Goal: Task Accomplishment & Management: Manage account settings

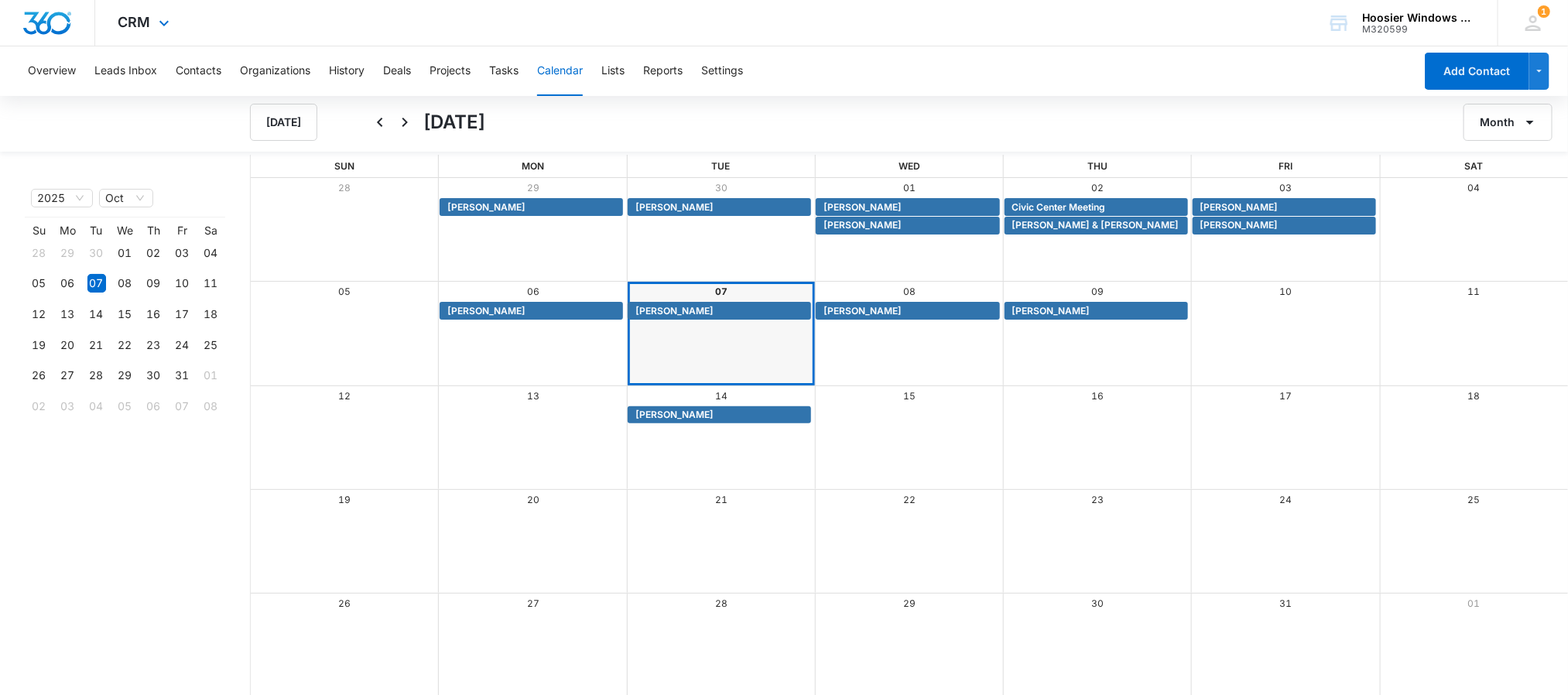
click at [42, 14] on img "Dashboard" at bounding box center [47, 23] width 49 height 23
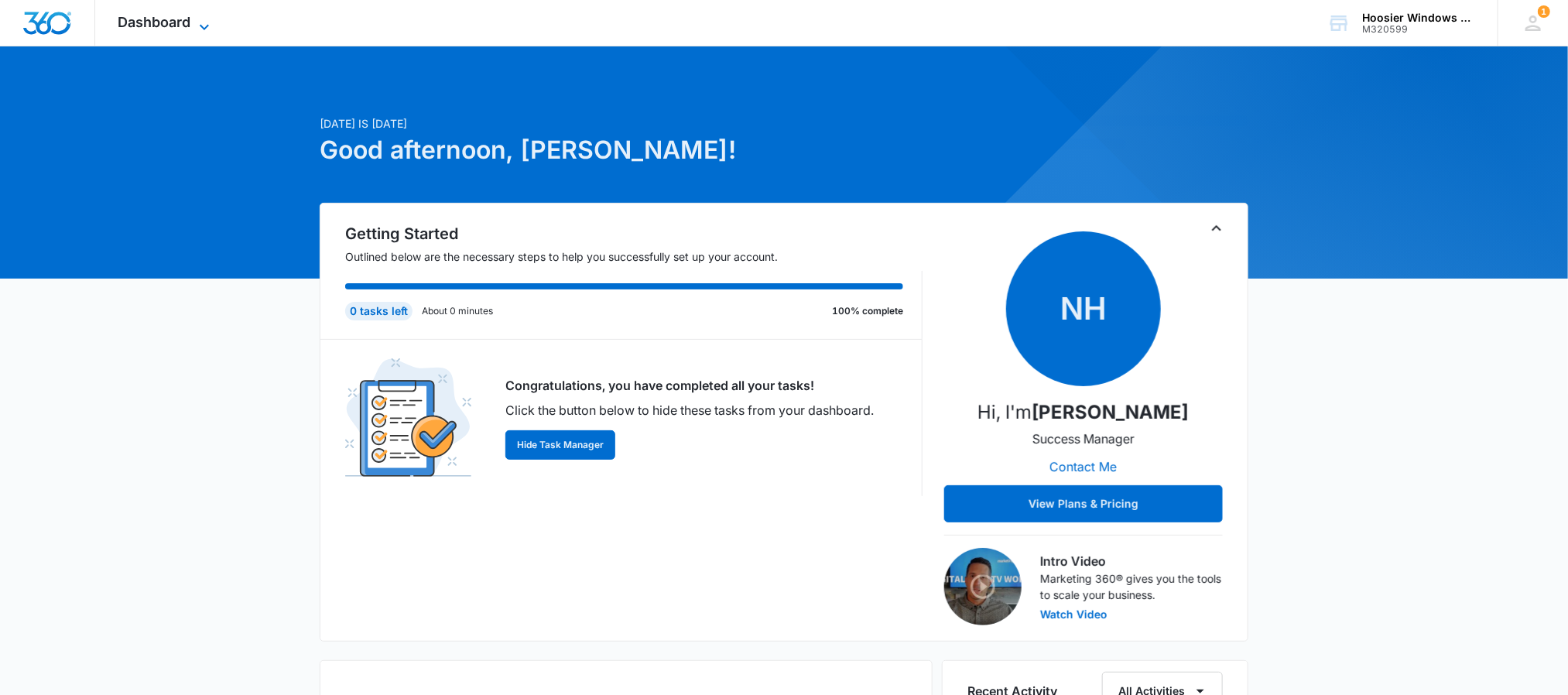
click at [169, 19] on span "Dashboard" at bounding box center [155, 21] width 73 height 16
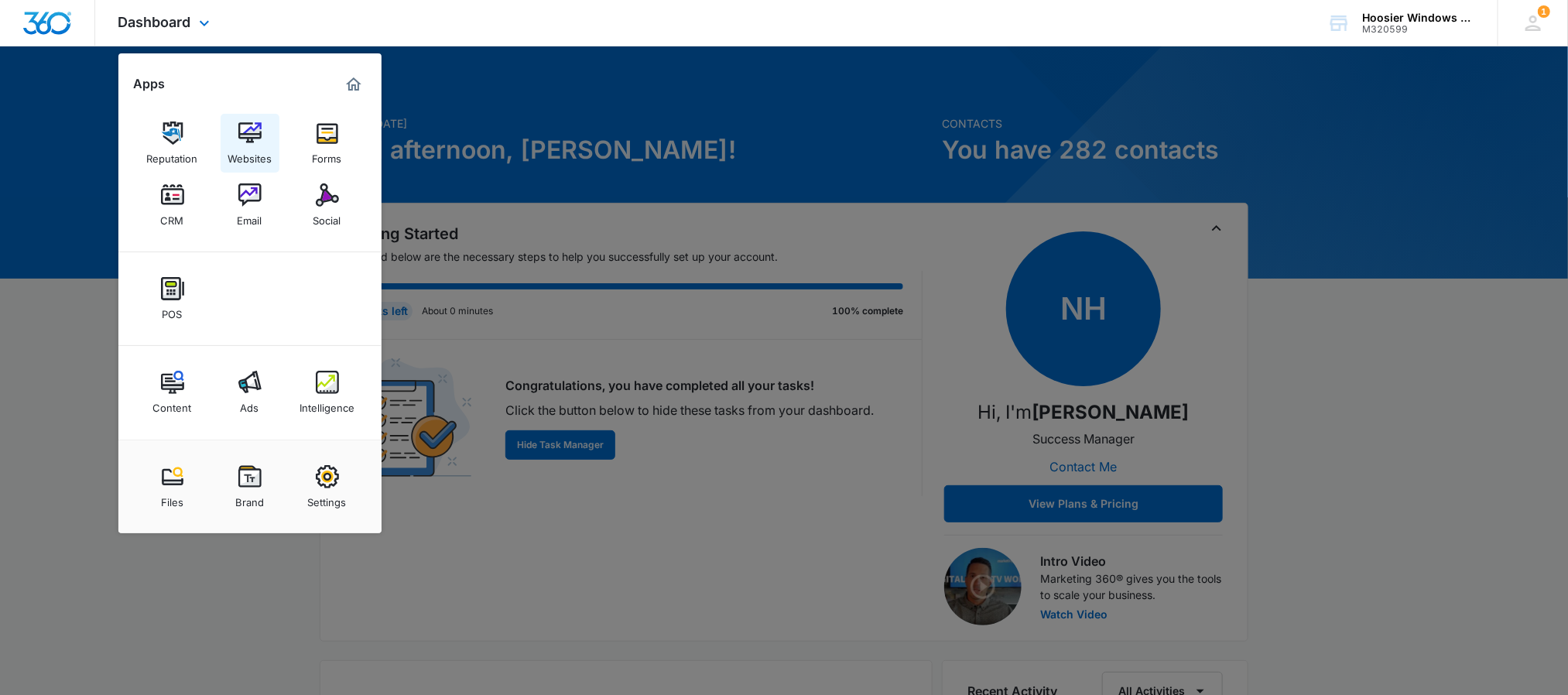
click at [254, 137] on img at bounding box center [249, 132] width 23 height 23
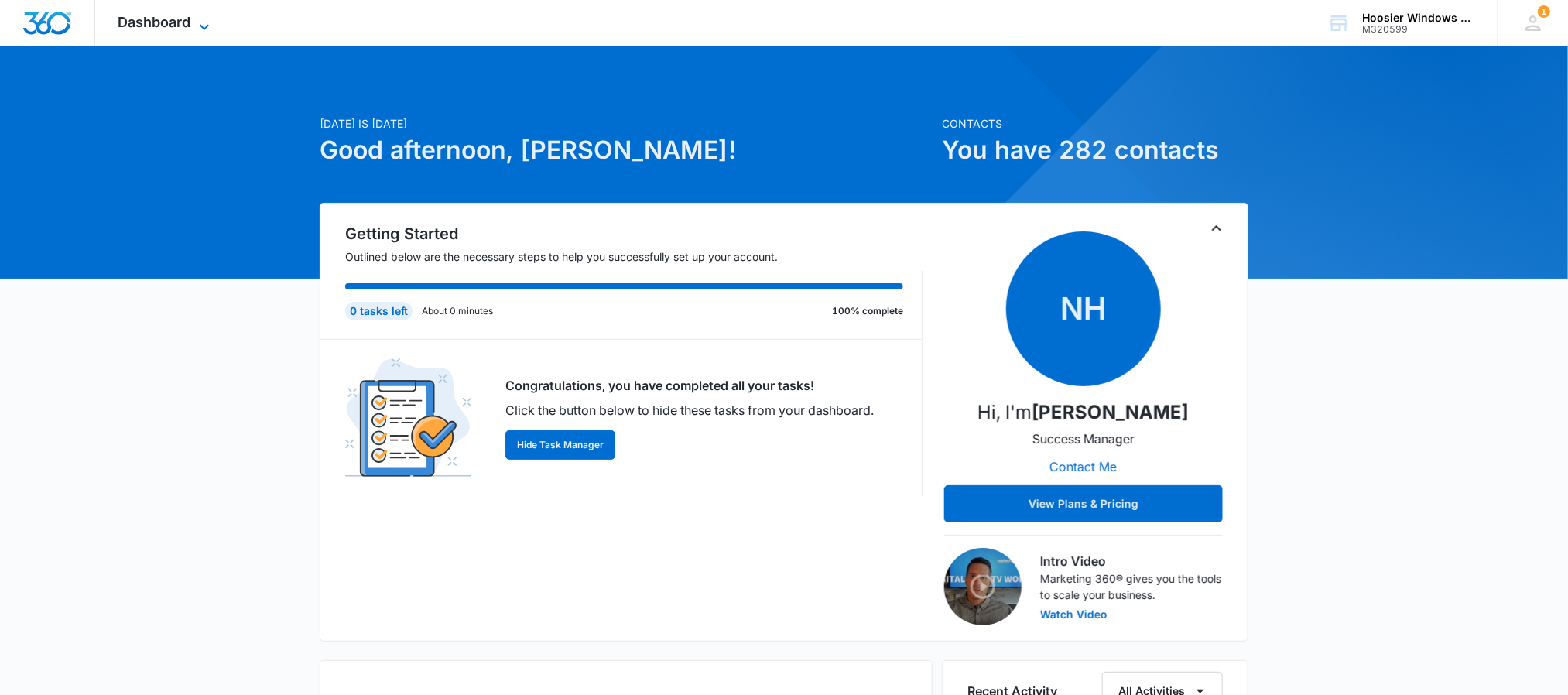
click at [156, 16] on span "Dashboard" at bounding box center [155, 21] width 73 height 16
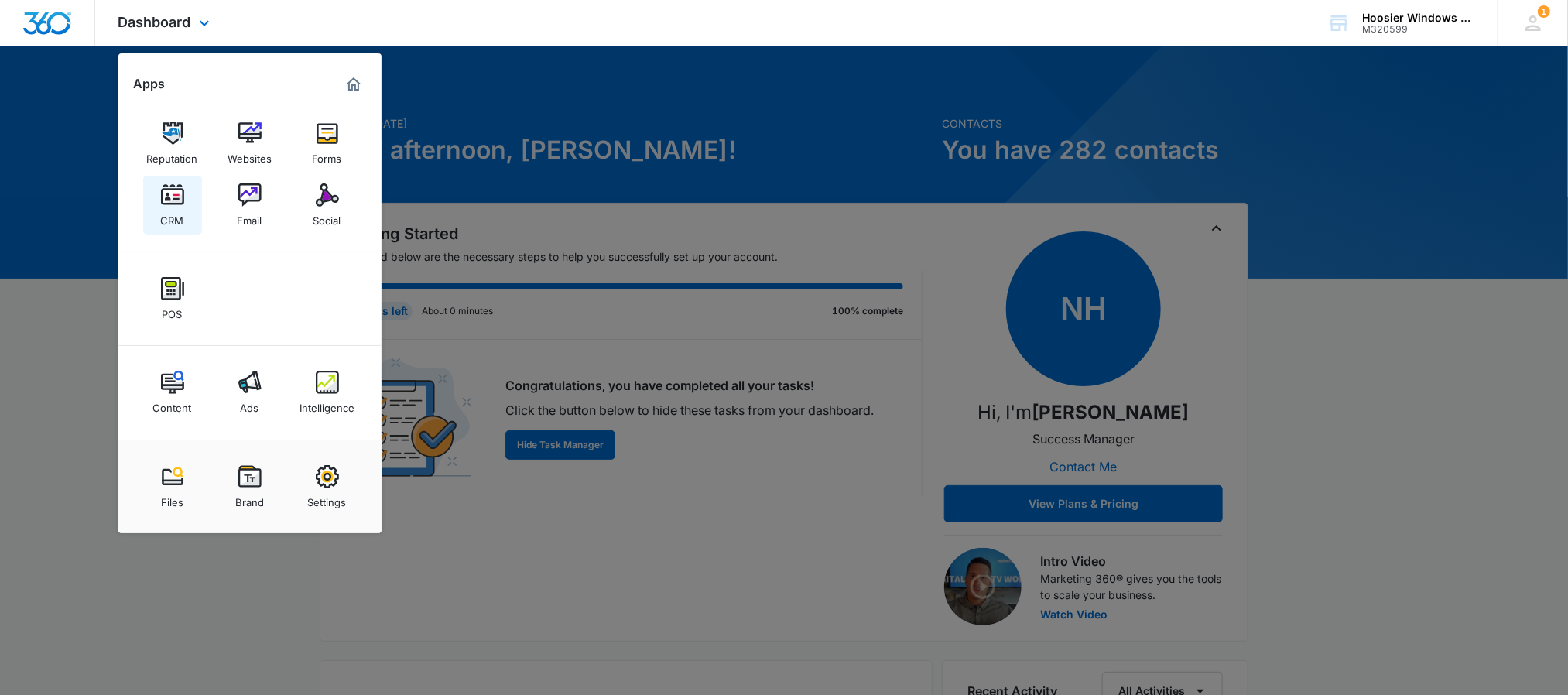
click at [182, 207] on div "CRM" at bounding box center [172, 217] width 23 height 20
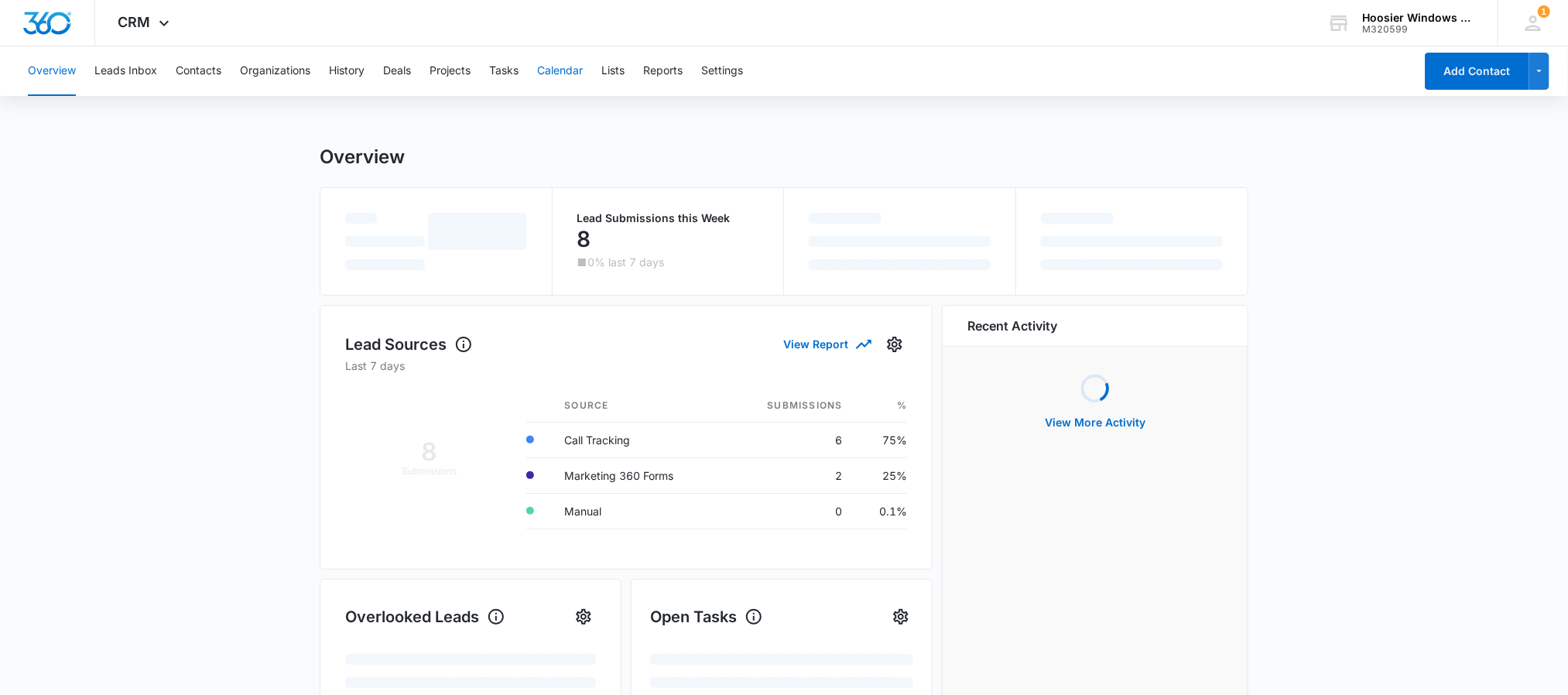
click at [564, 69] on button "Calendar" at bounding box center [560, 71] width 46 height 49
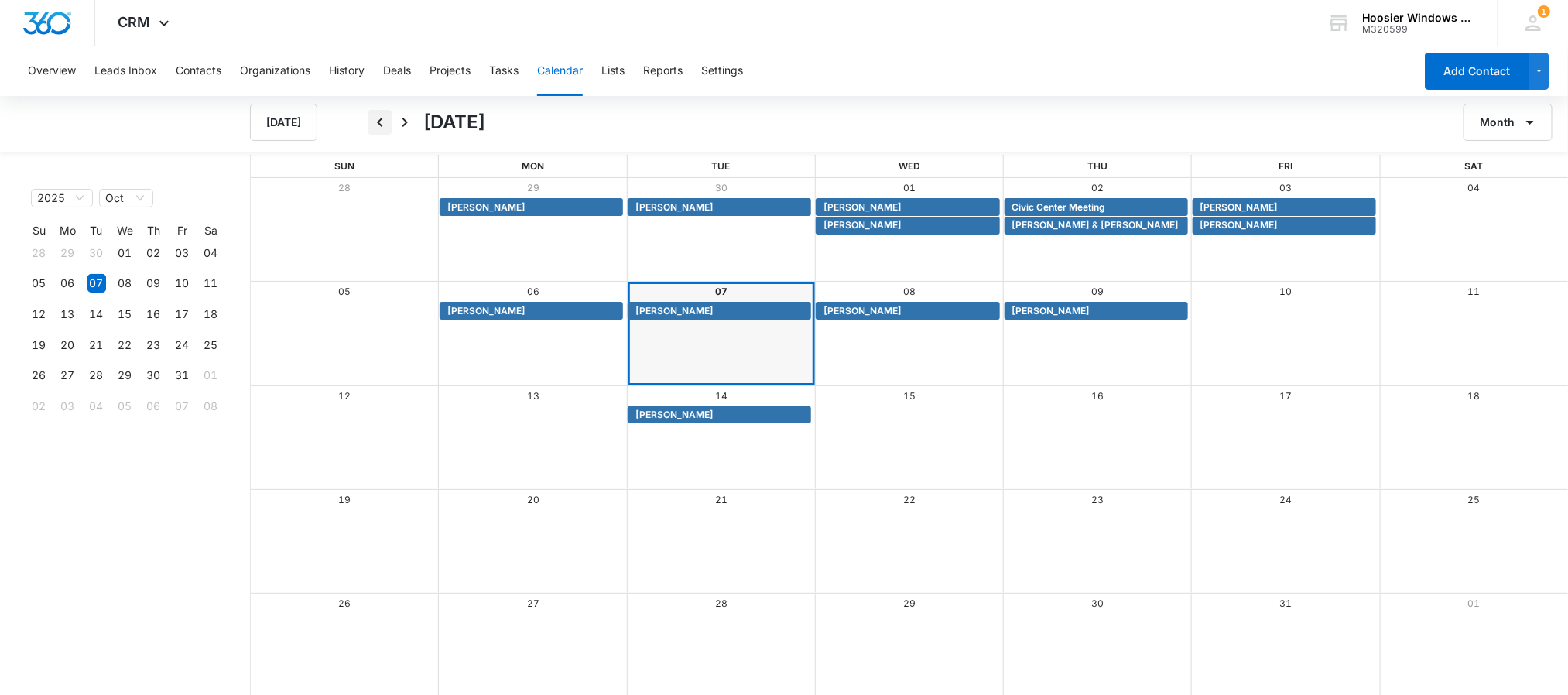
click at [383, 119] on icon "Back" at bounding box center [380, 122] width 19 height 19
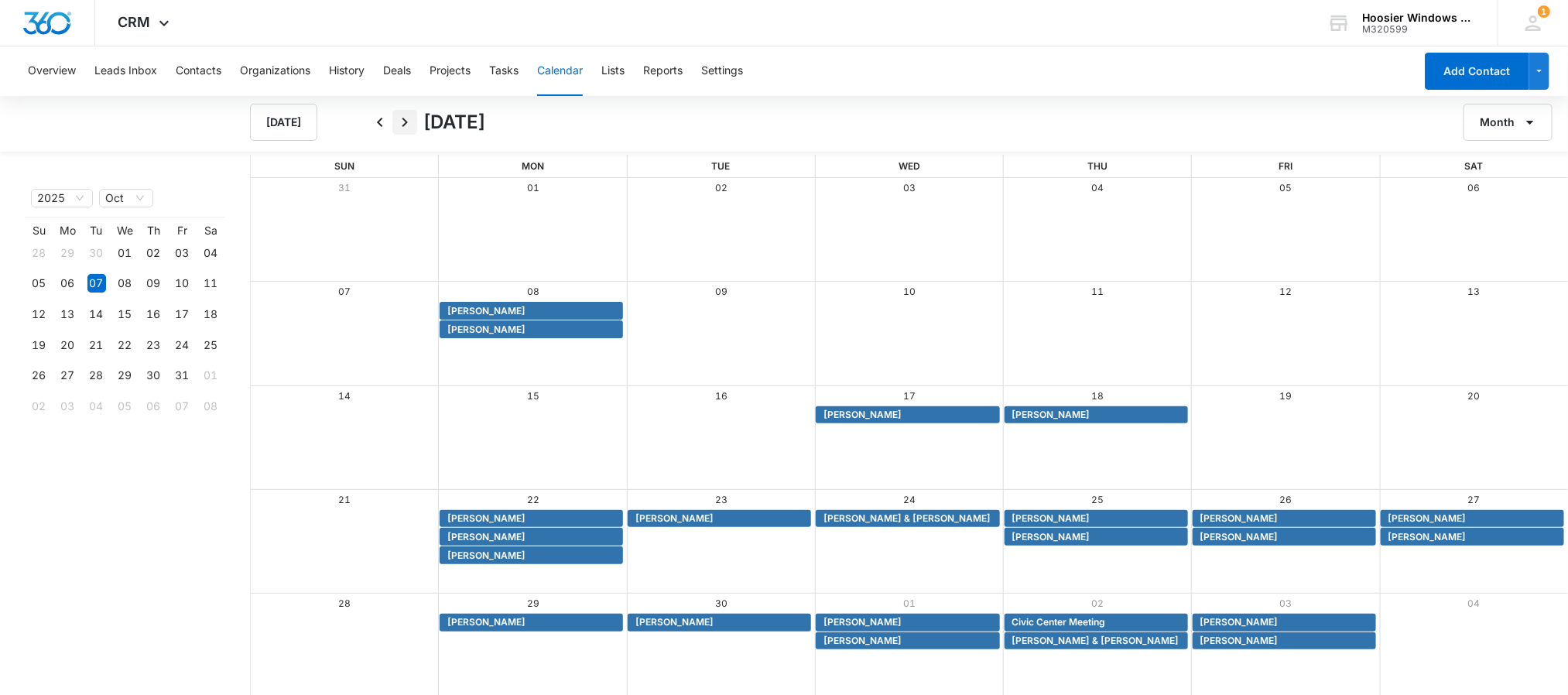
click at [407, 121] on icon "Next" at bounding box center [405, 122] width 5 height 9
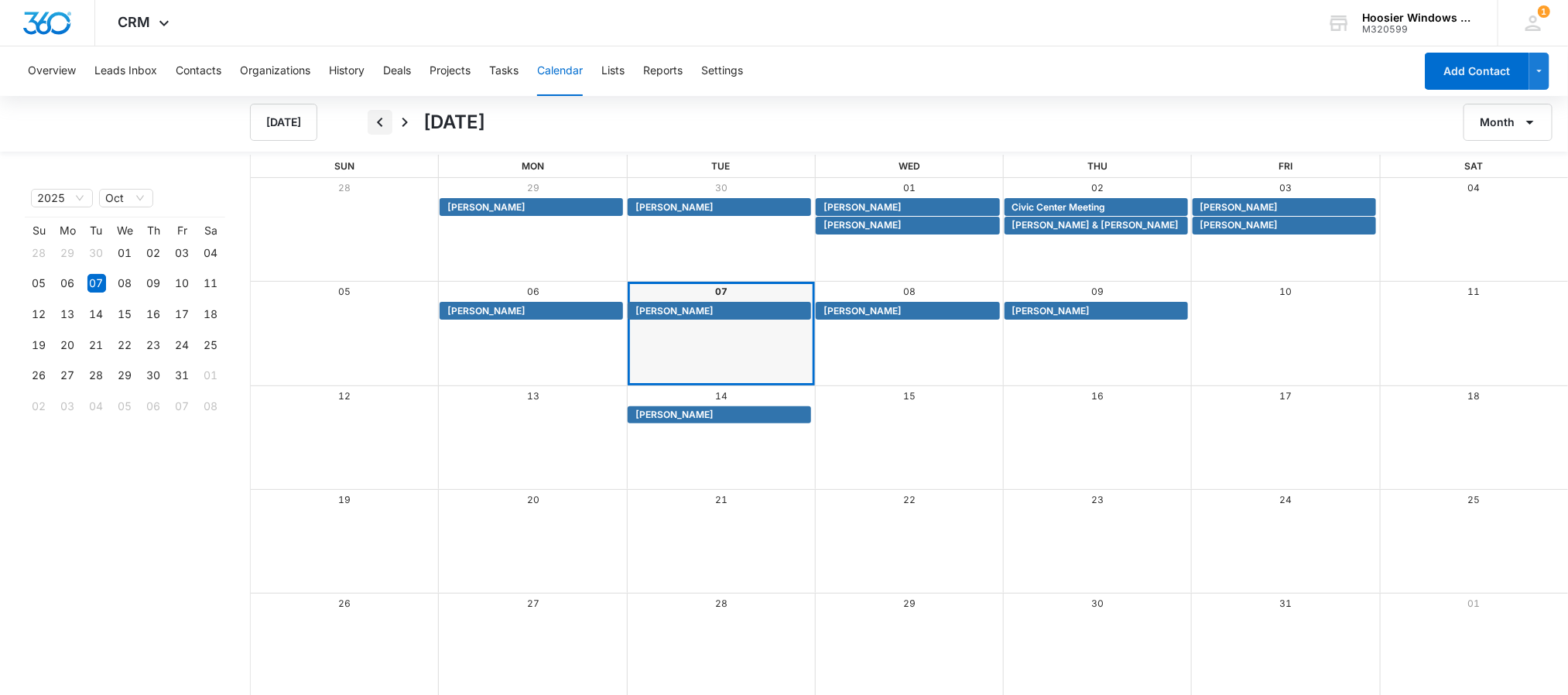
click at [380, 125] on icon "Back" at bounding box center [380, 122] width 19 height 19
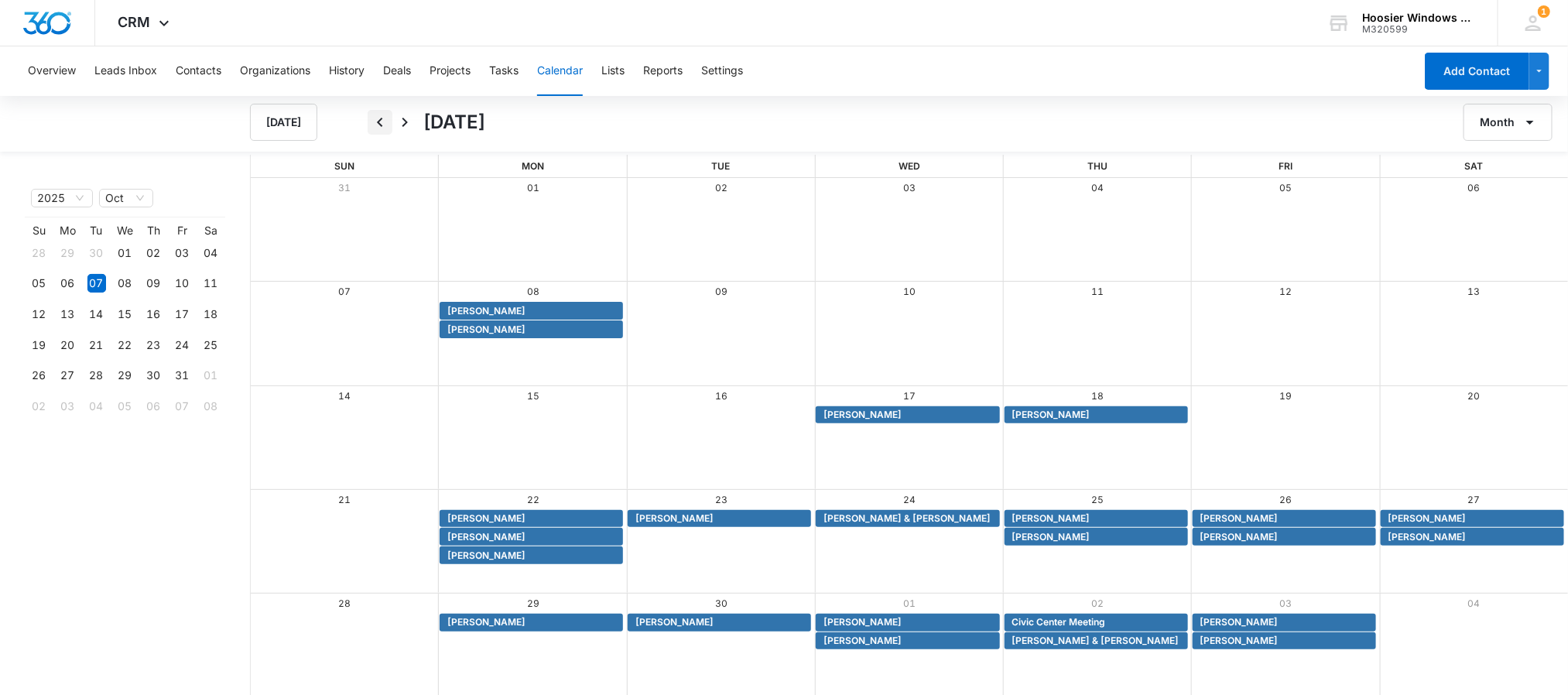
click at [383, 121] on icon "Back" at bounding box center [380, 122] width 19 height 19
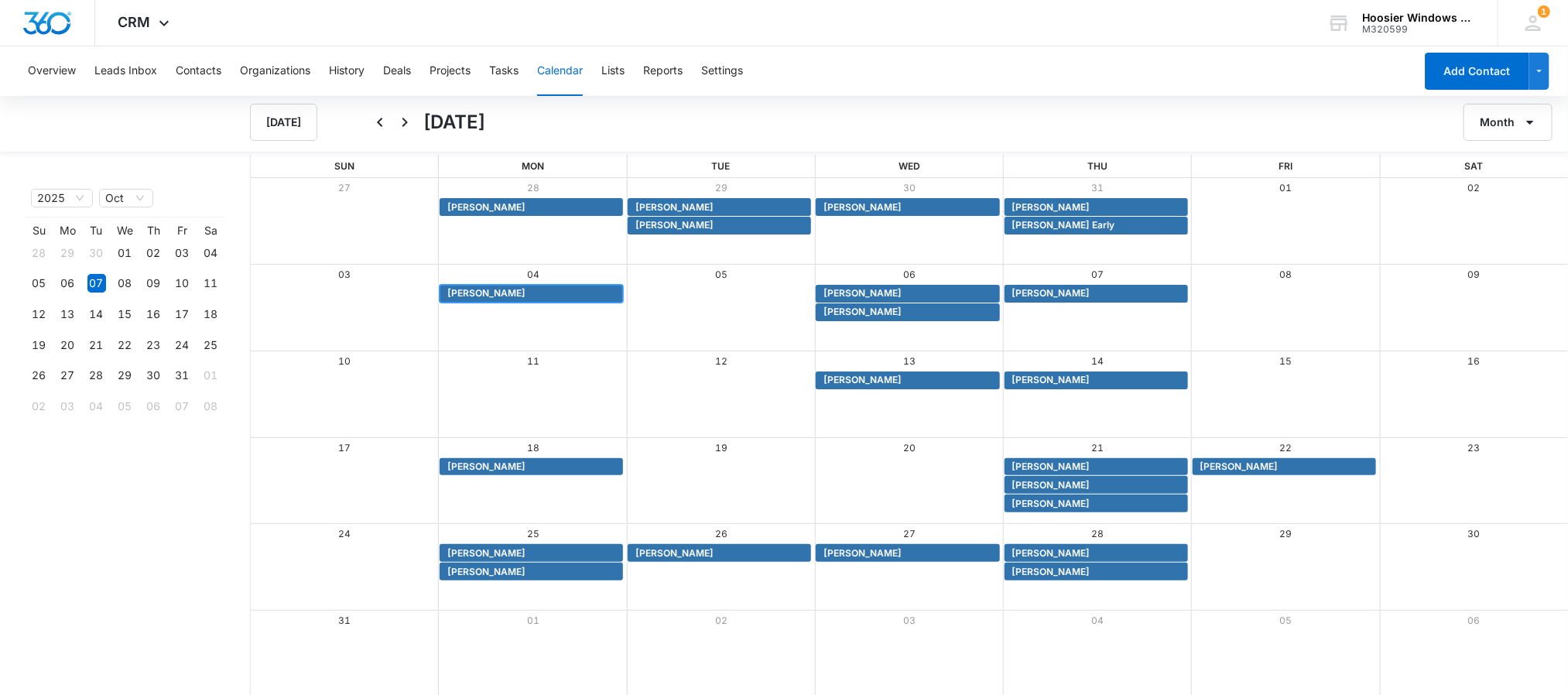
click at [472, 295] on span "[PERSON_NAME]" at bounding box center [486, 293] width 78 height 14
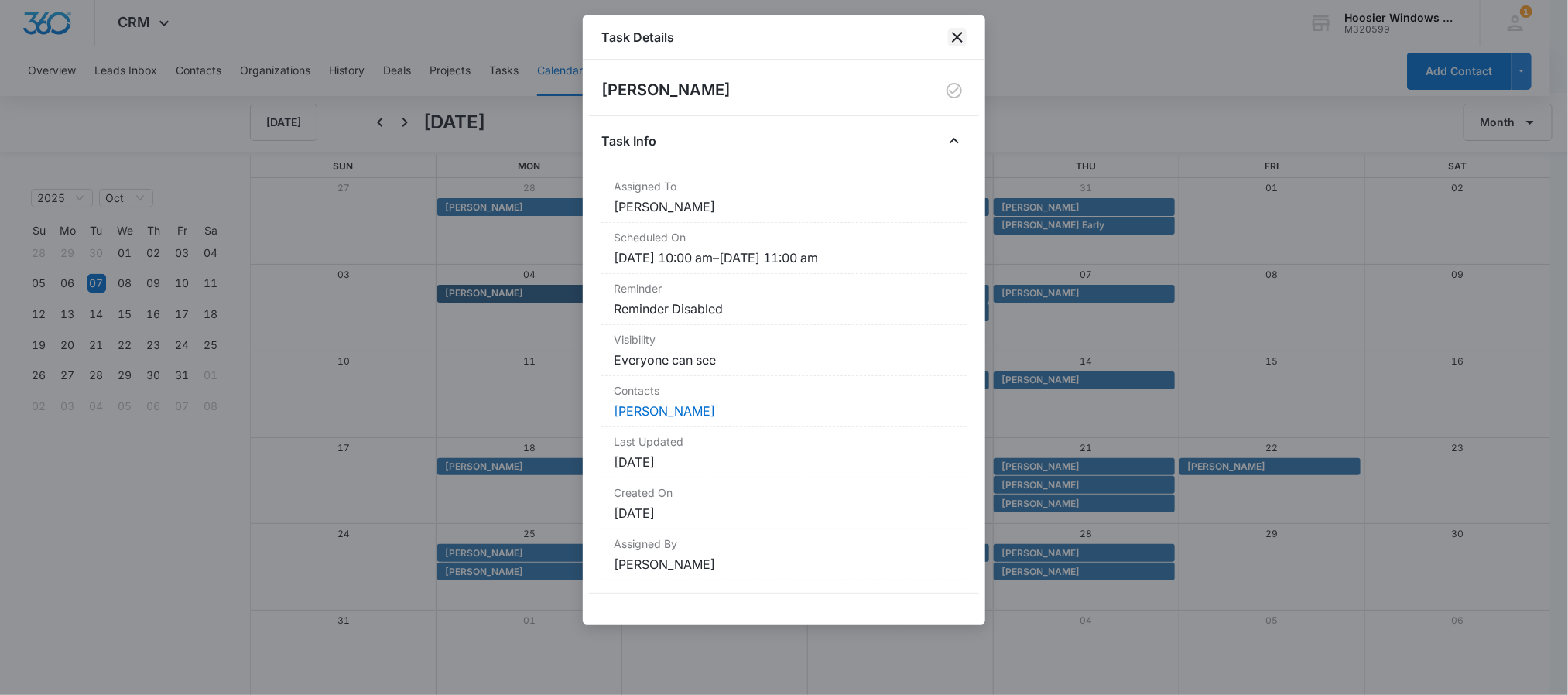
click at [955, 41] on icon "close" at bounding box center [957, 36] width 11 height 11
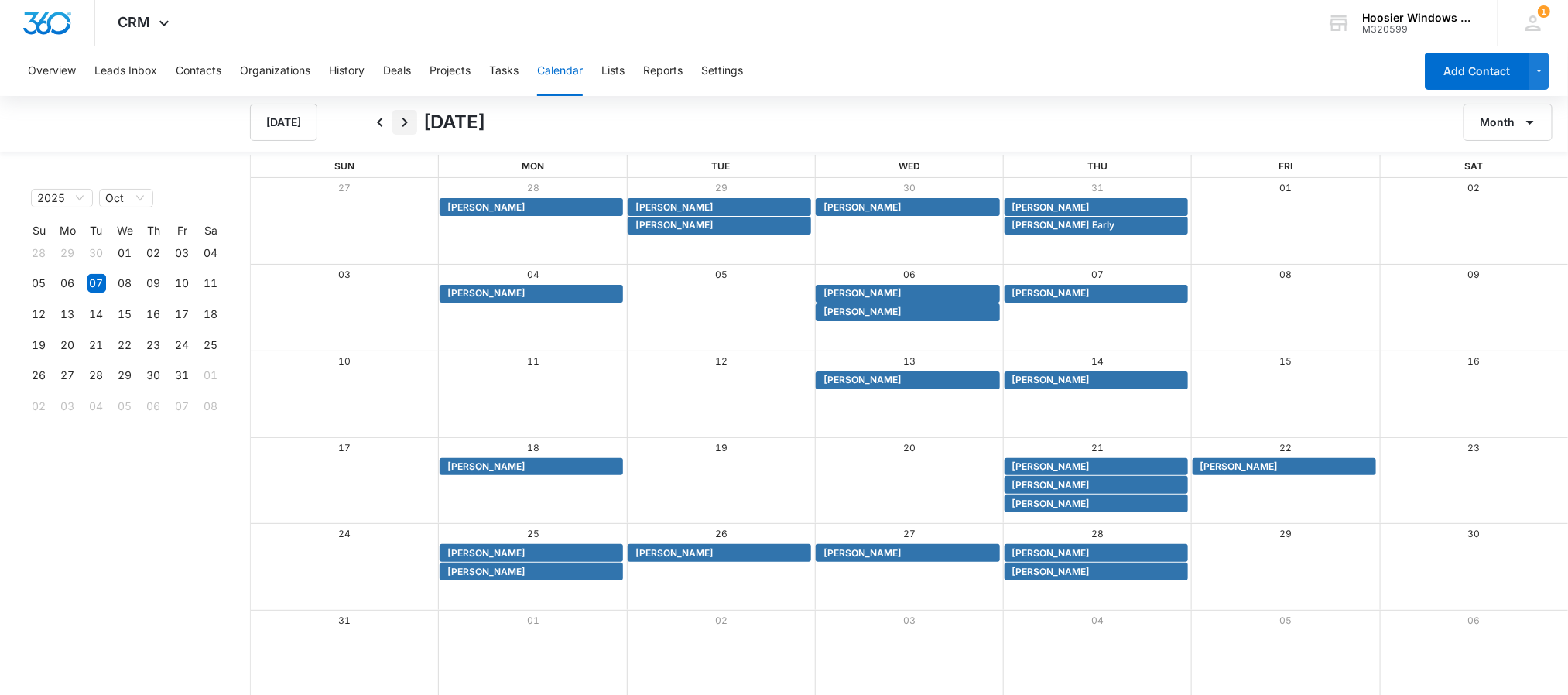
click at [404, 117] on icon "Next" at bounding box center [405, 122] width 19 height 19
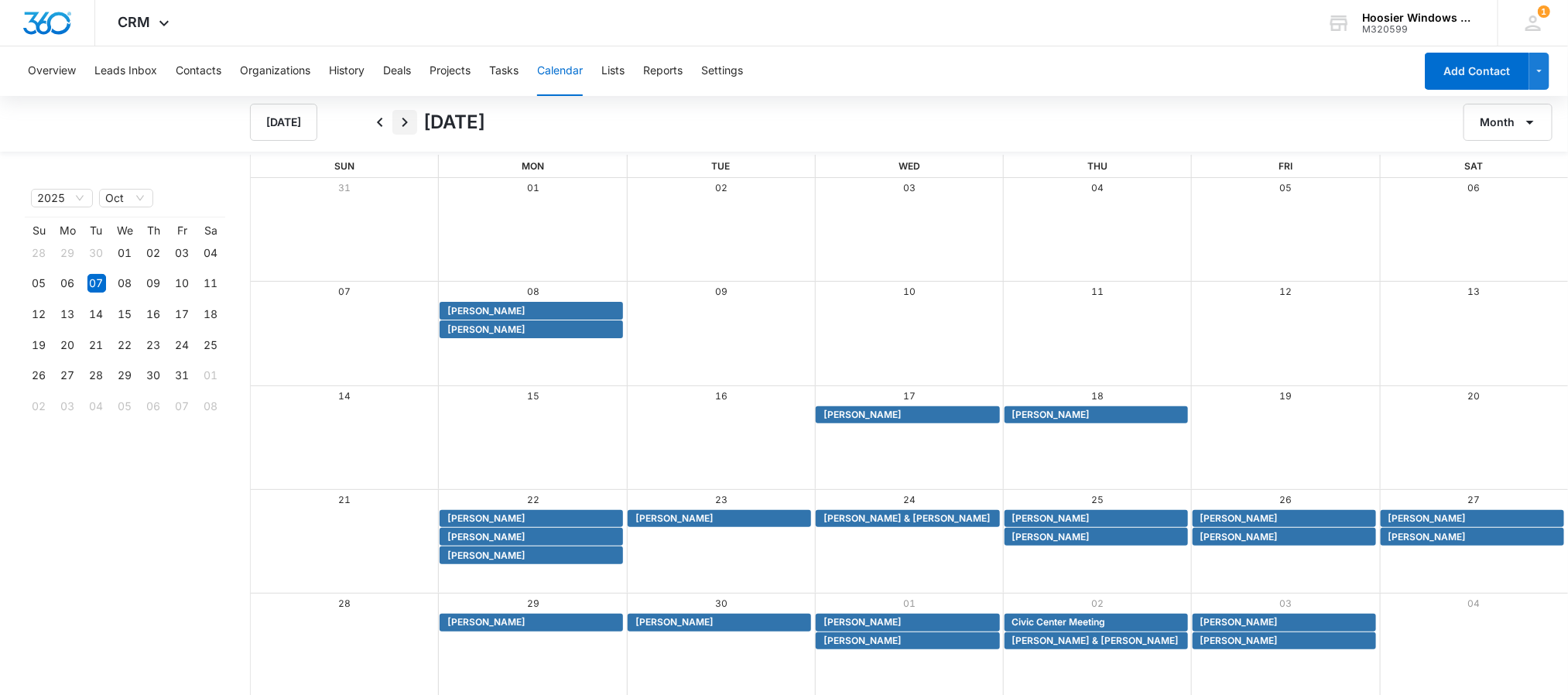
click at [402, 116] on icon "Next" at bounding box center [405, 122] width 19 height 19
